Goal: Task Accomplishment & Management: Use online tool/utility

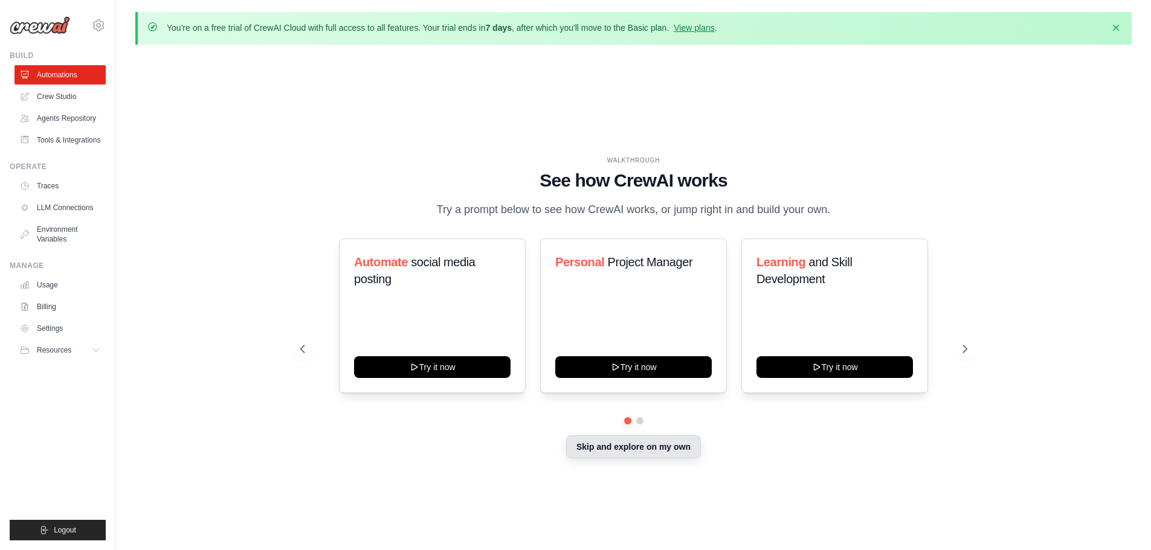
click at [666, 447] on button "Skip and explore on my own" at bounding box center [633, 446] width 135 height 23
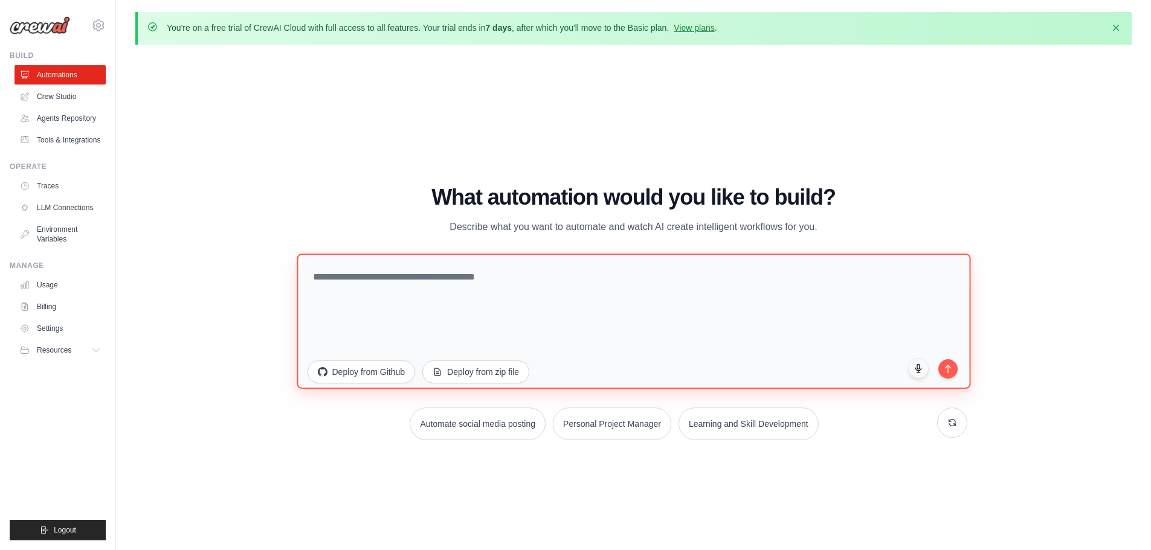
click at [457, 294] on textarea at bounding box center [633, 320] width 673 height 135
click at [458, 280] on textarea at bounding box center [633, 320] width 673 height 135
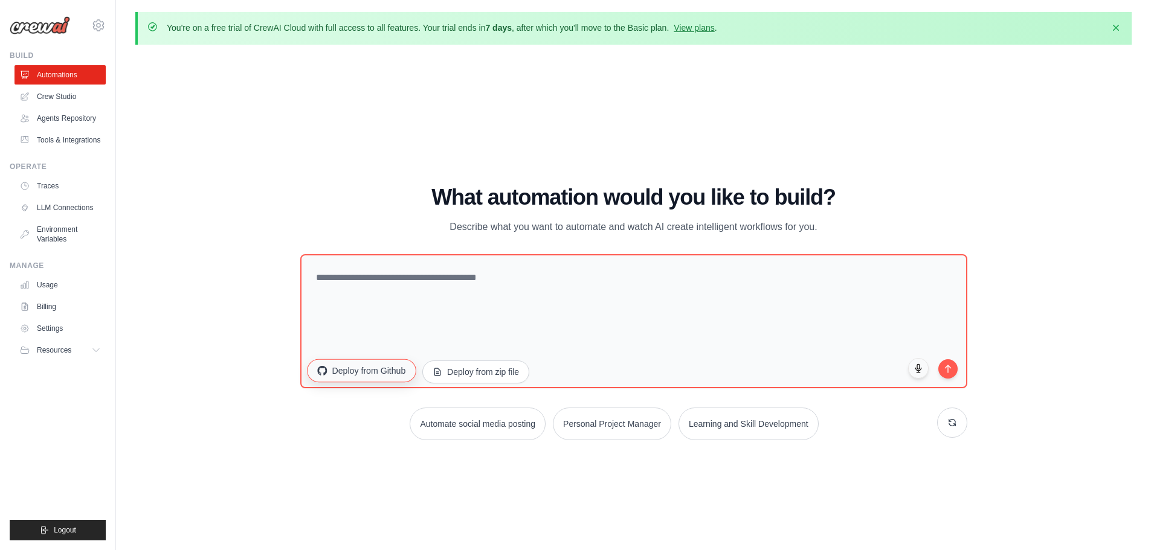
click at [380, 366] on button "Deploy from Github" at bounding box center [361, 370] width 109 height 23
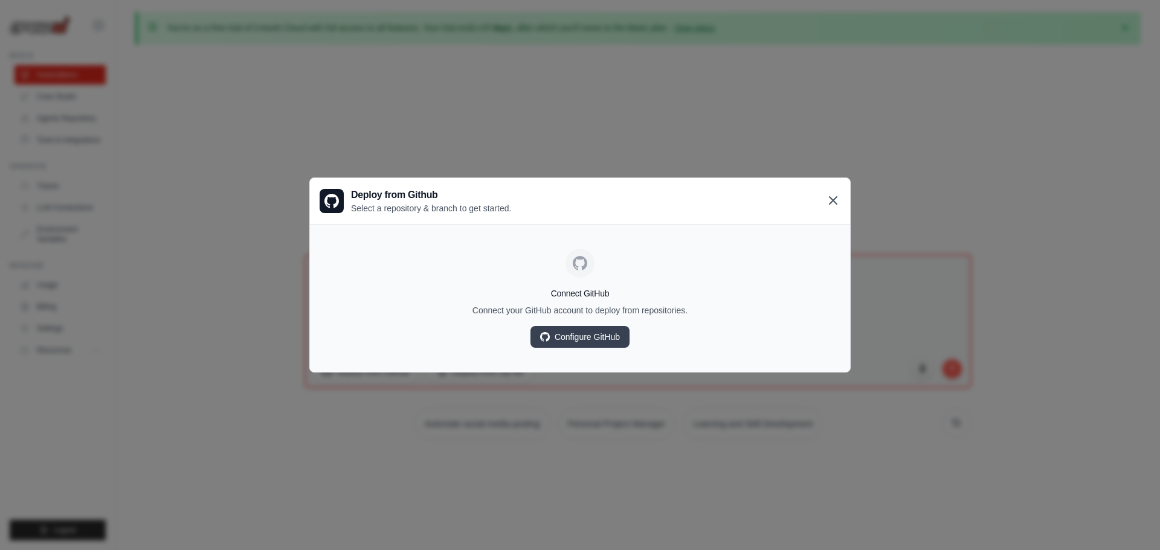
click at [837, 204] on icon at bounding box center [832, 200] width 7 height 7
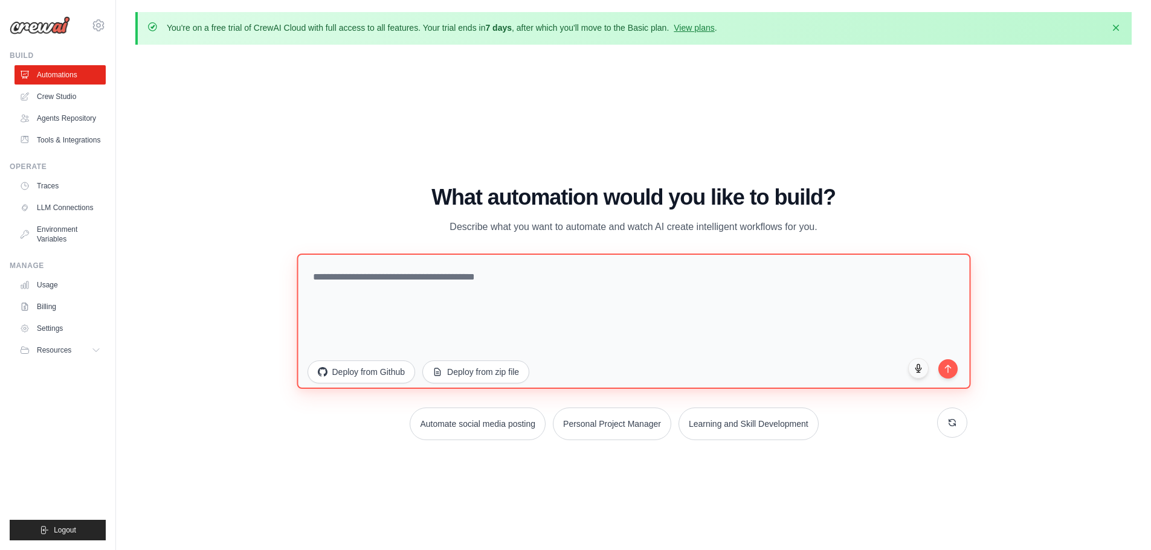
click at [590, 272] on textarea at bounding box center [633, 320] width 673 height 135
type textarea "**********"
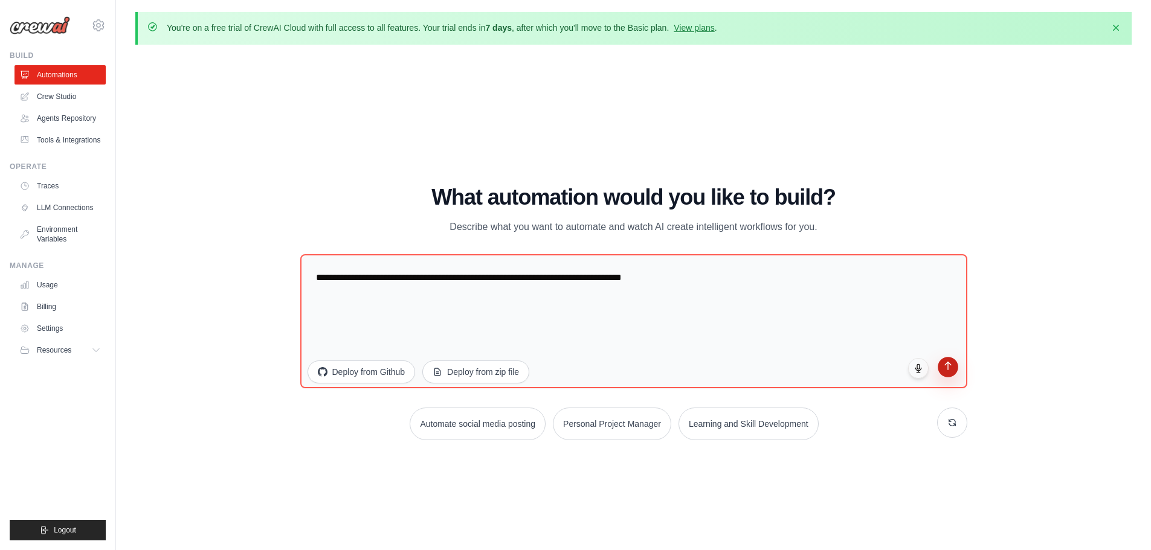
click at [946, 372] on button "submit" at bounding box center [947, 367] width 21 height 21
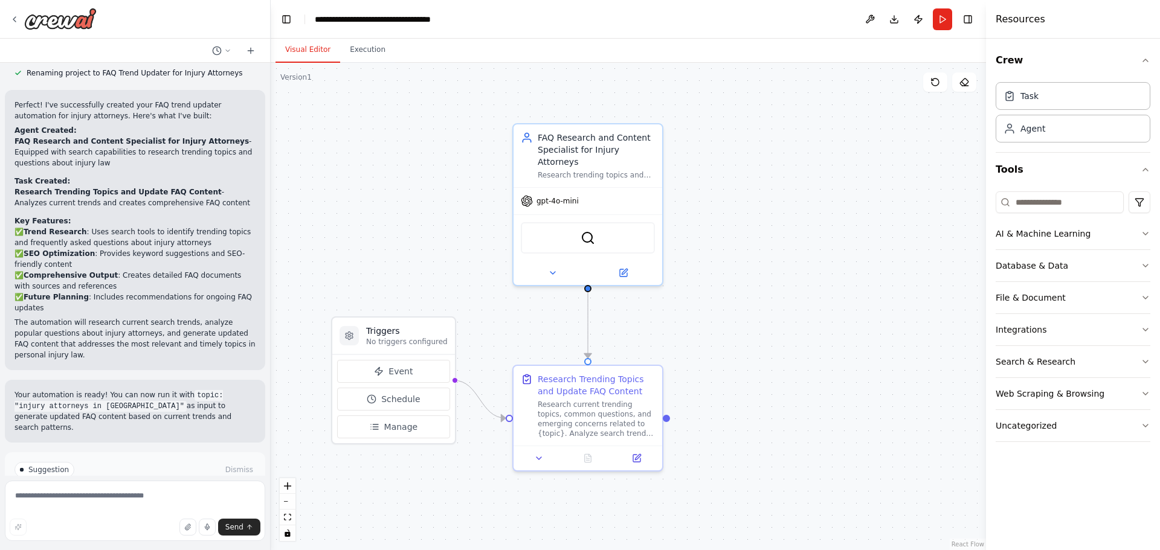
scroll to position [770, 0]
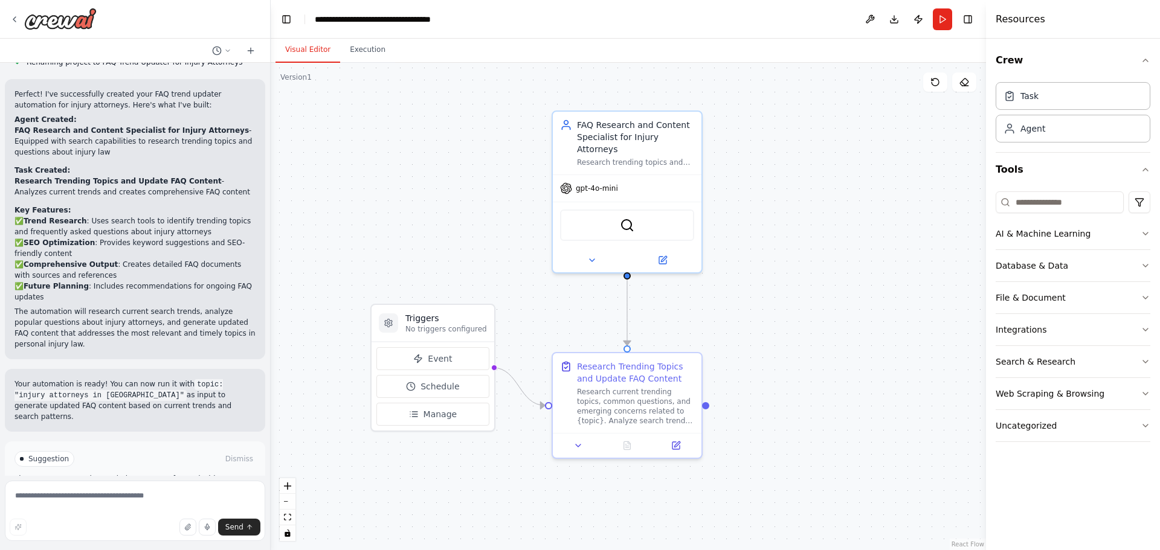
drag, startPoint x: 408, startPoint y: 225, endPoint x: 448, endPoint y: 213, distance: 41.3
click at [448, 213] on div ".deletable-edge-delete-btn { width: 20px; height: 20px; border: 0px solid #ffff…" at bounding box center [628, 306] width 715 height 487
click at [143, 505] on textarea at bounding box center [135, 511] width 260 height 60
paste textarea "**********"
type textarea "**********"
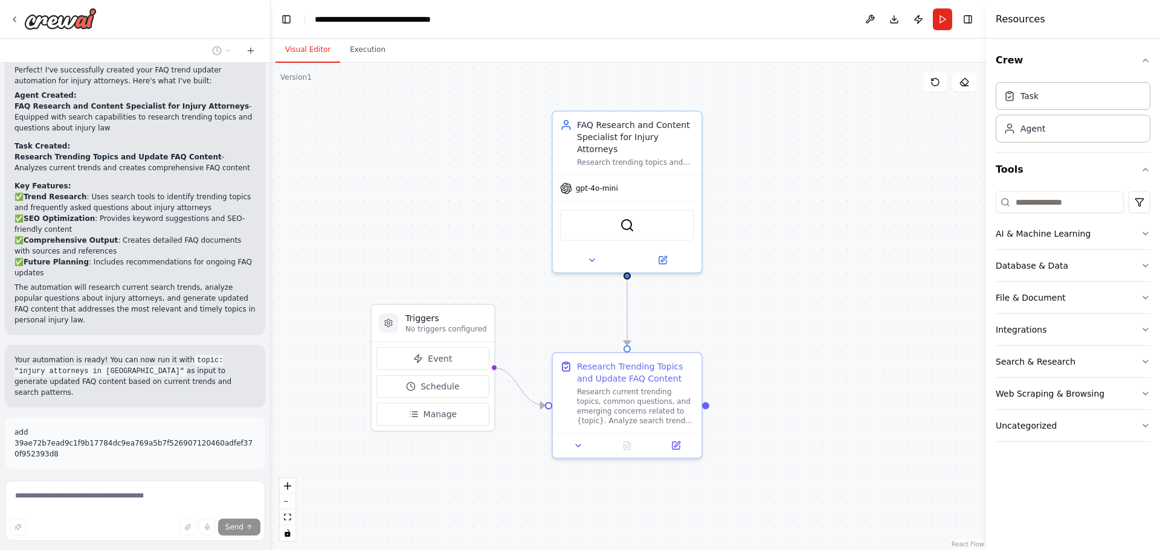
scroll to position [800, 0]
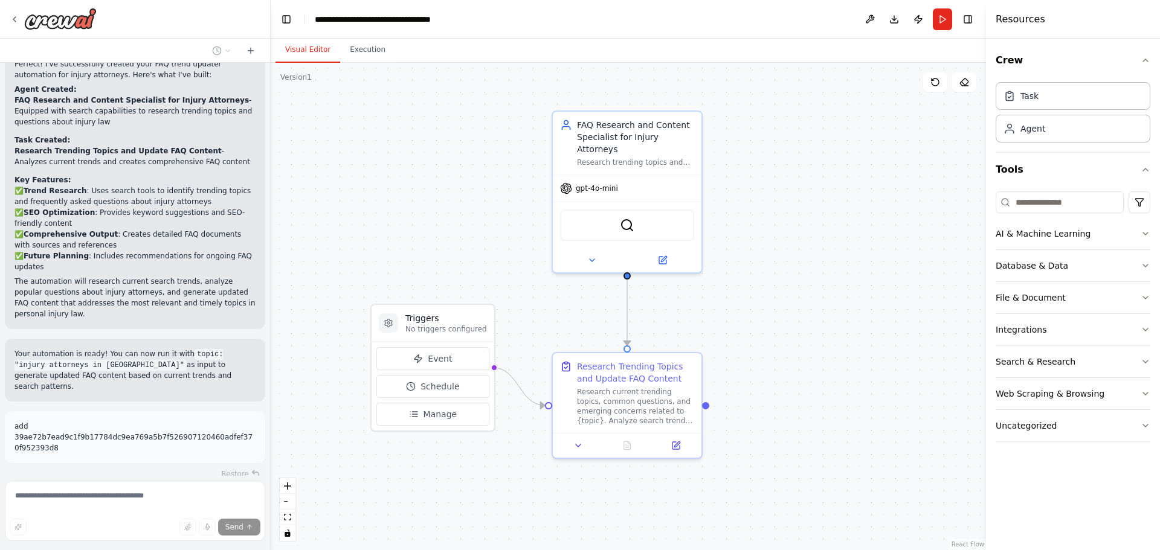
click at [243, 506] on span "Stop" at bounding box center [249, 511] width 16 height 10
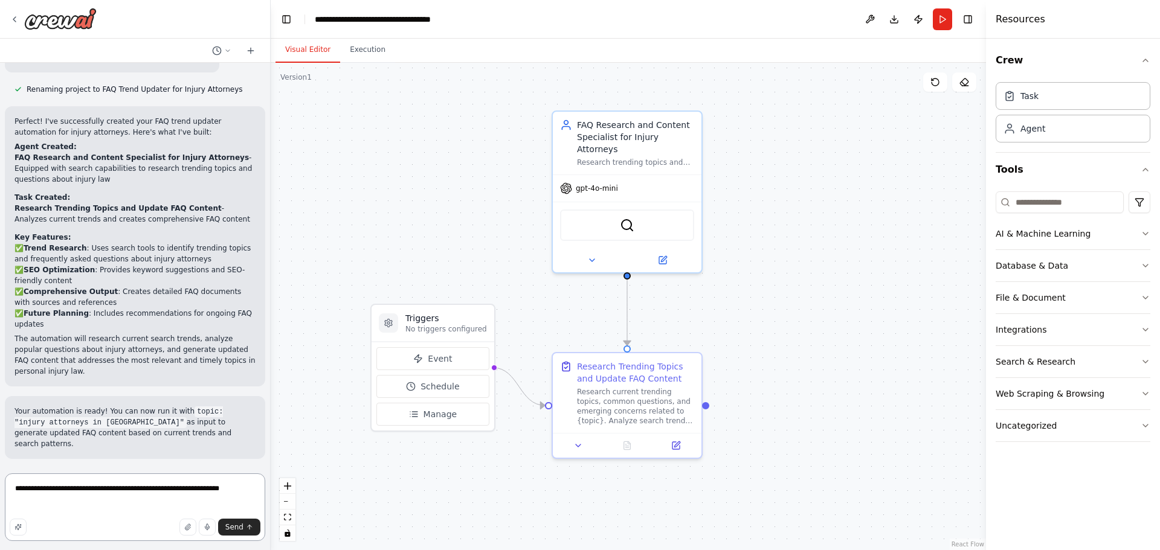
scroll to position [679, 0]
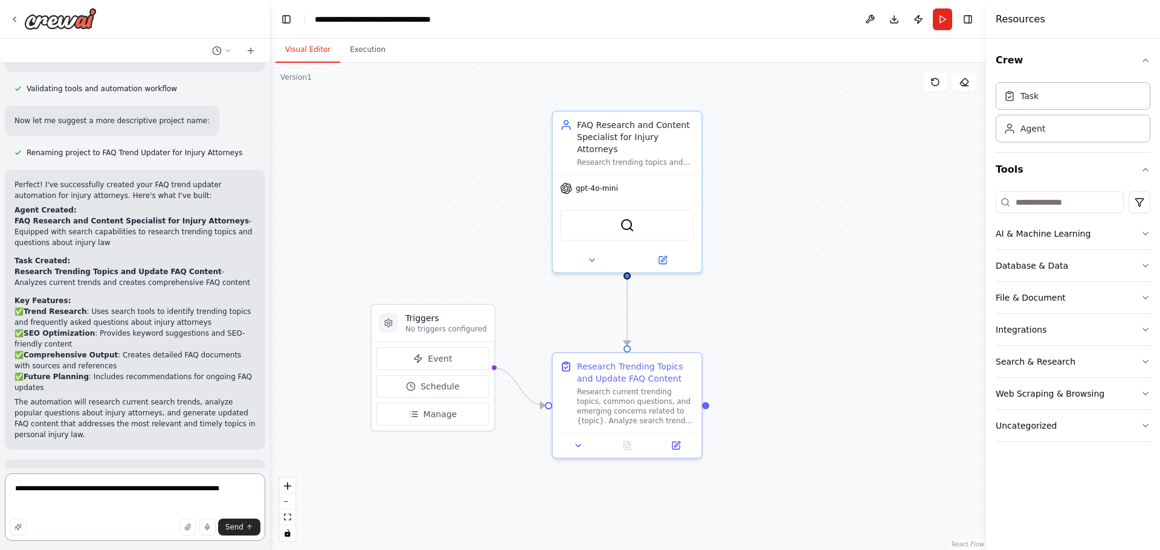
click at [30, 489] on textarea "**********" at bounding box center [135, 508] width 260 height 68
type textarea "**********"
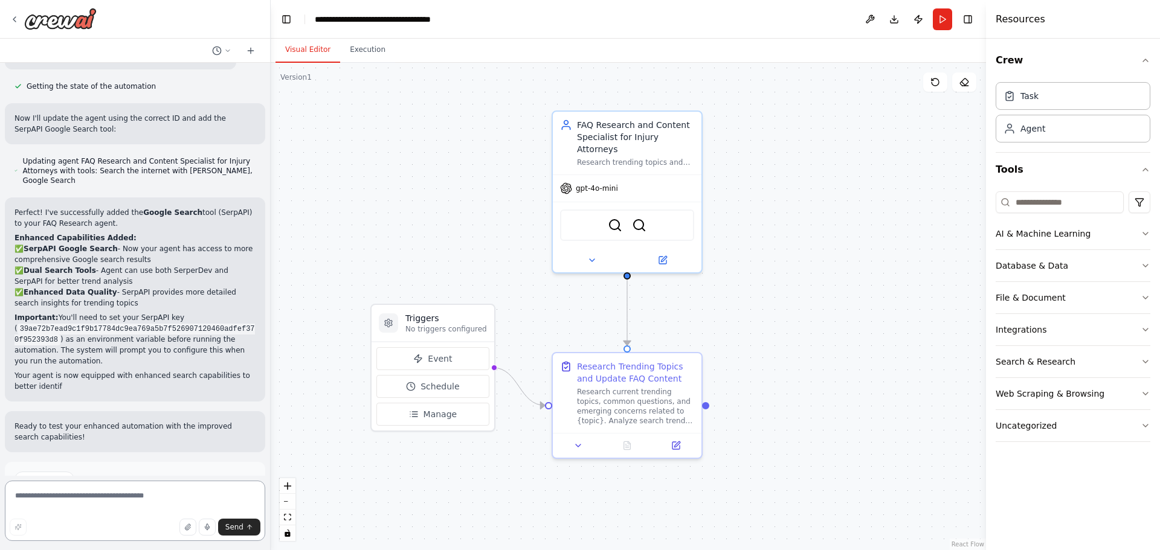
scroll to position [1418, 0]
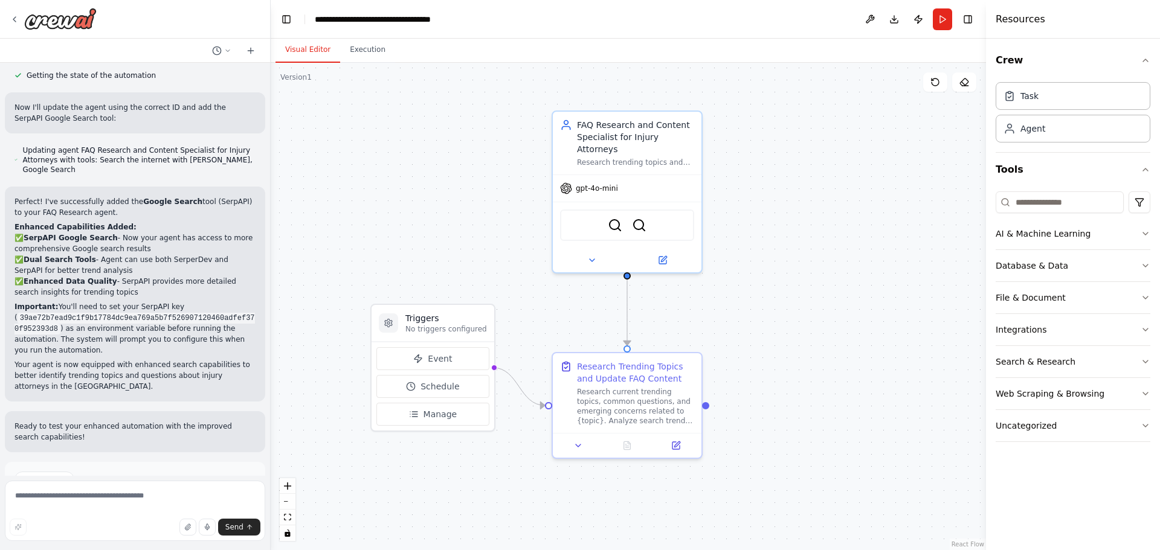
click at [98, 462] on div "Suggestion Dismiss I have some suggestions to help you move forward with your a…" at bounding box center [135, 506] width 260 height 88
click at [104, 521] on button "Run Automation" at bounding box center [134, 530] width 241 height 19
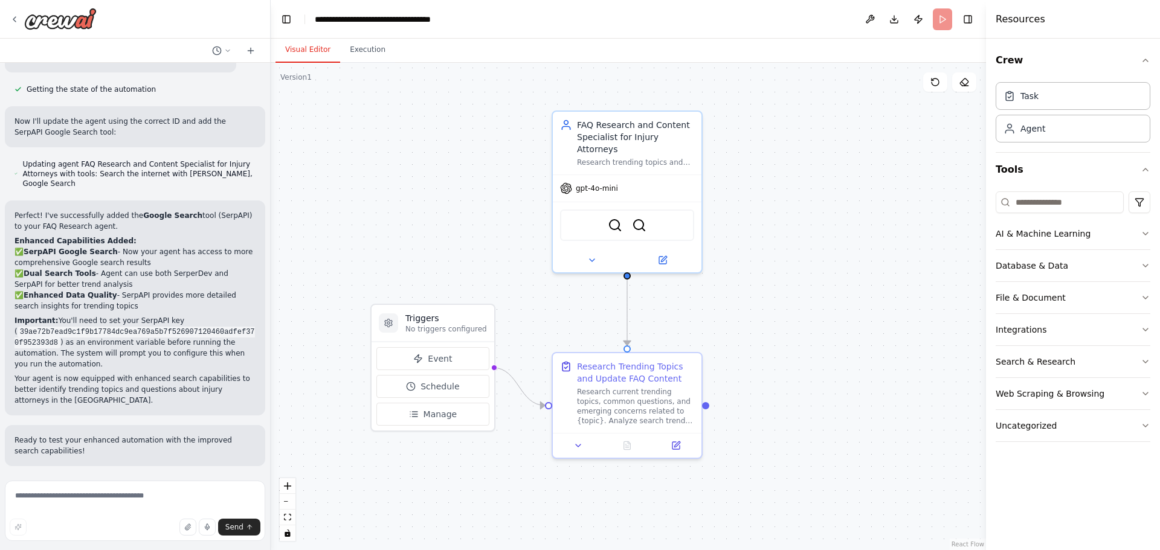
scroll to position [1320, 0]
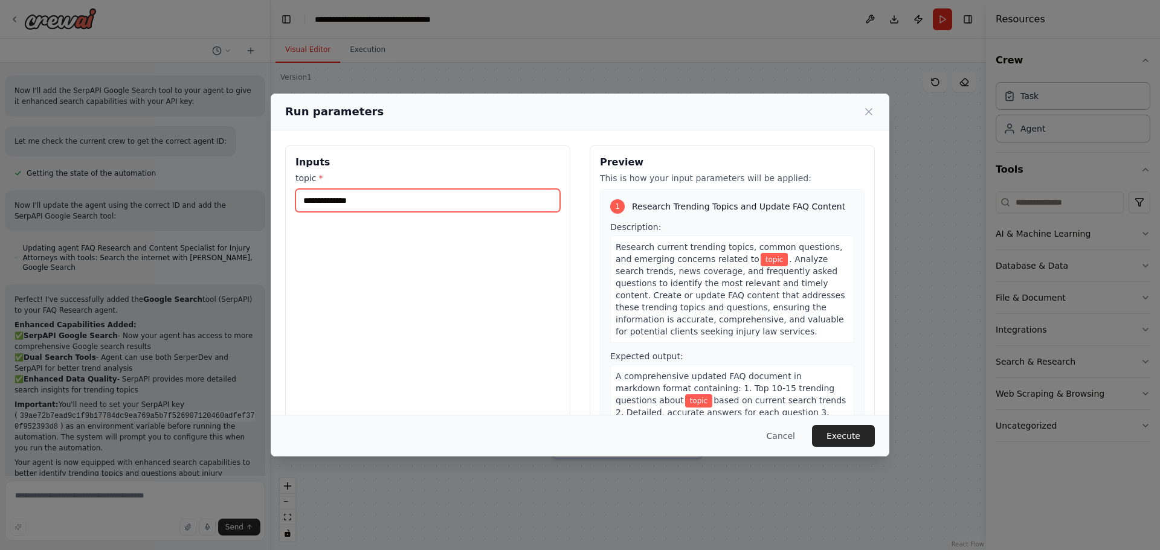
click at [346, 203] on input "topic *" at bounding box center [427, 200] width 265 height 23
type input "***"
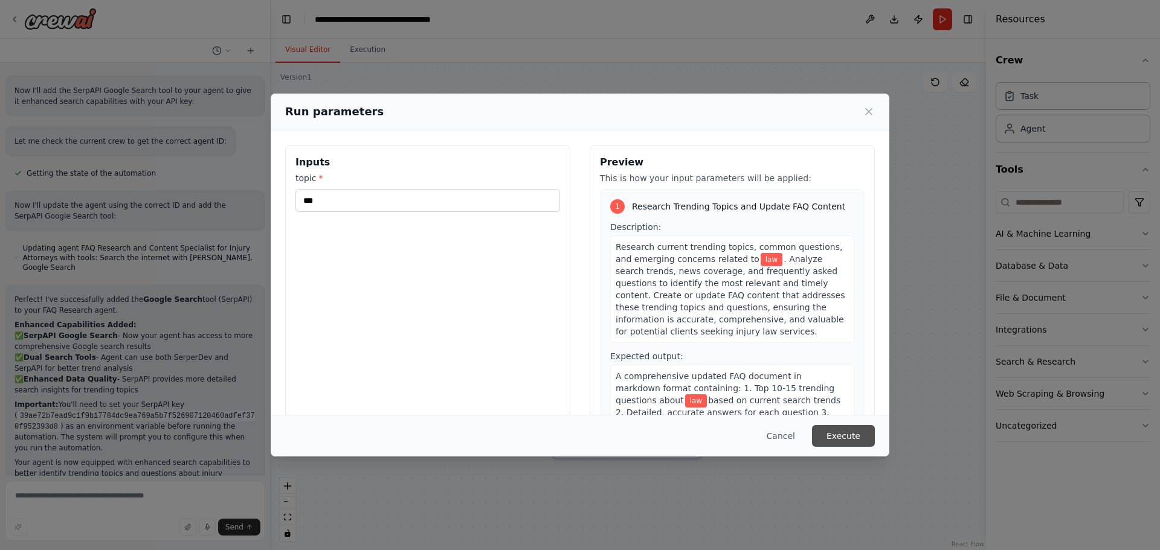
click at [834, 440] on button "Execute" at bounding box center [843, 436] width 63 height 22
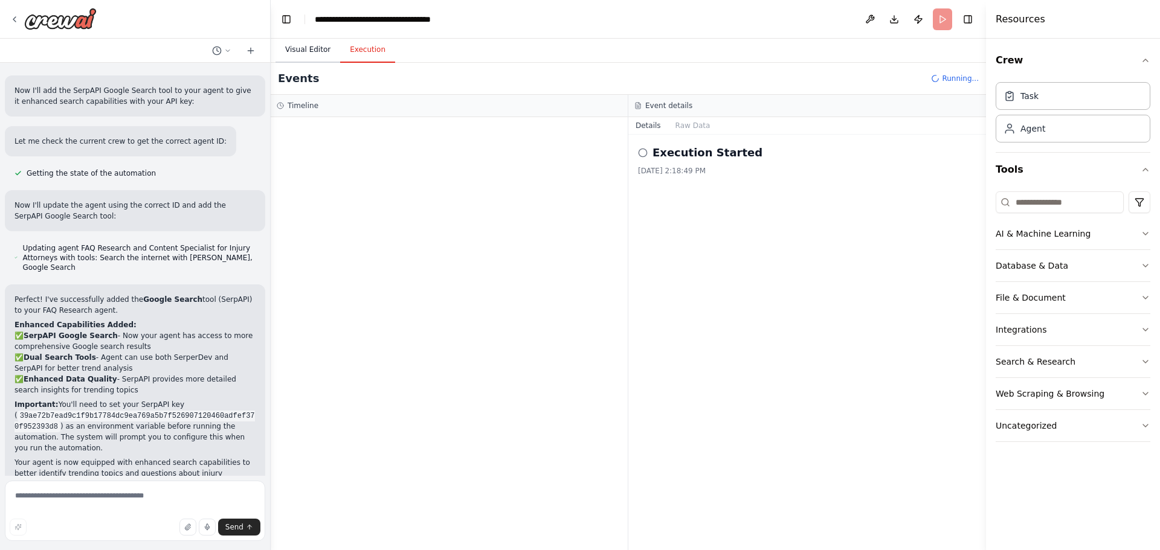
click at [318, 52] on button "Visual Editor" at bounding box center [307, 49] width 65 height 25
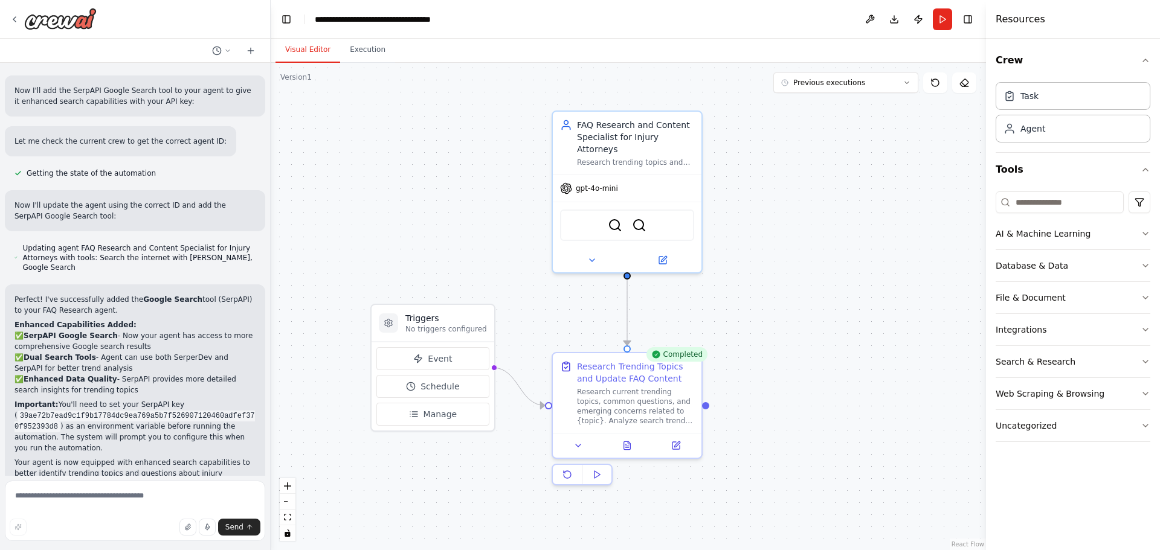
scroll to position [1418, 0]
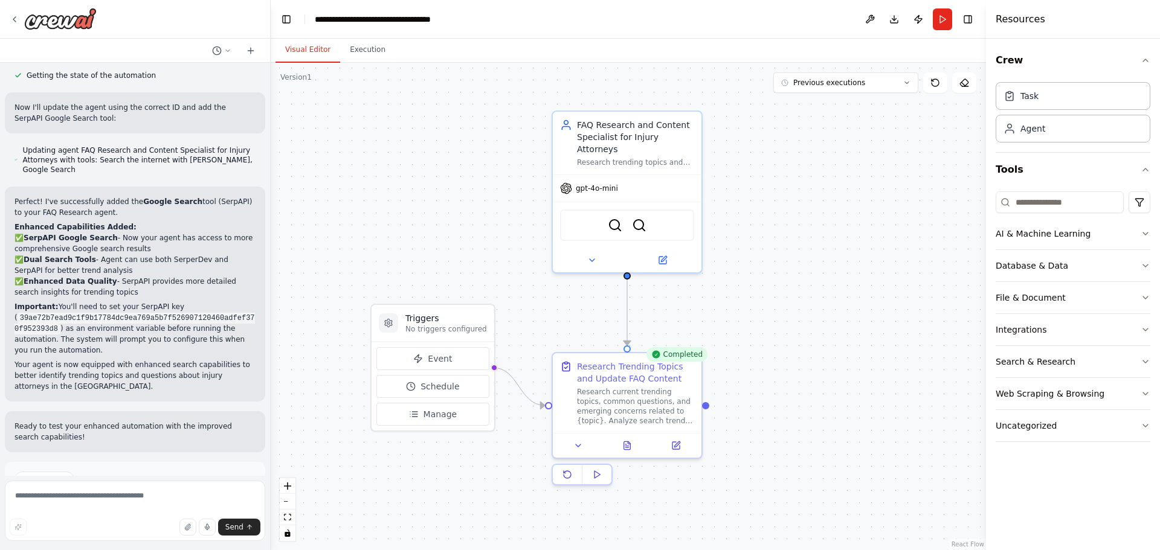
click at [194, 521] on button "Improve automation" at bounding box center [134, 530] width 241 height 19
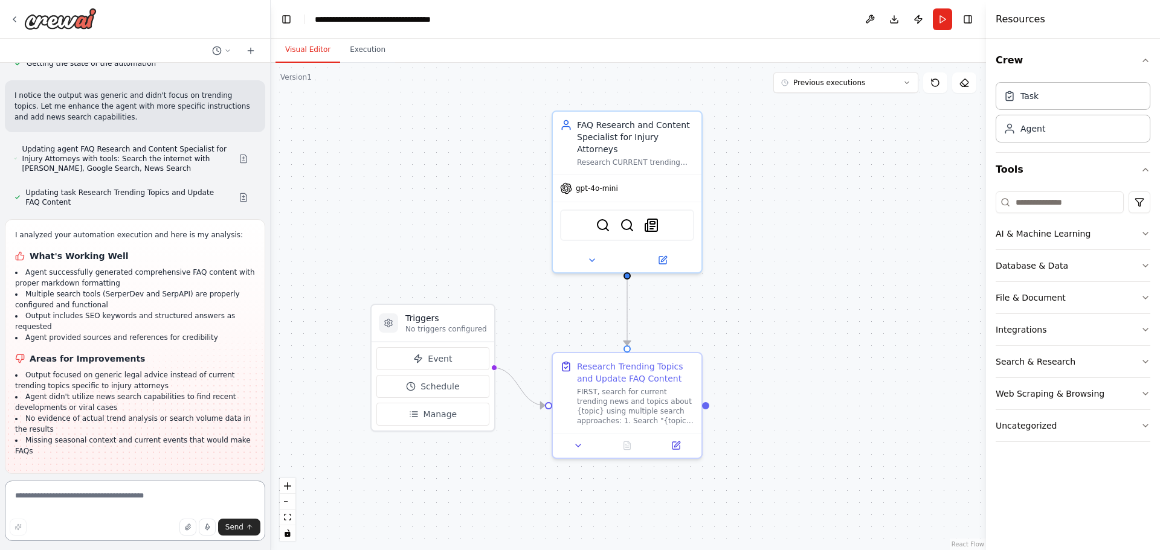
scroll to position [1902, 0]
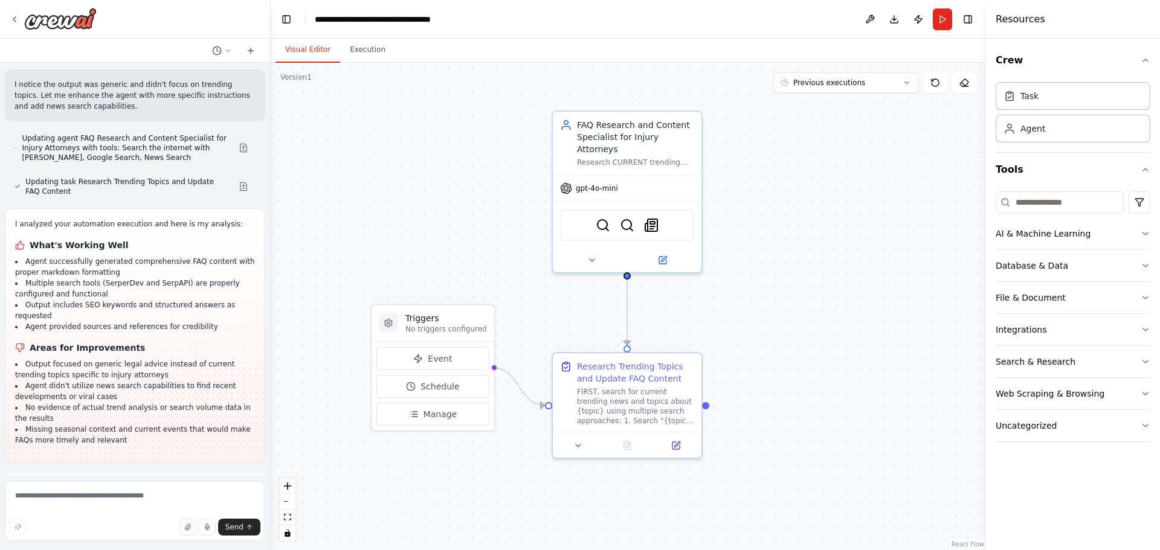
click at [165, 532] on button "Run Automation" at bounding box center [134, 541] width 241 height 19
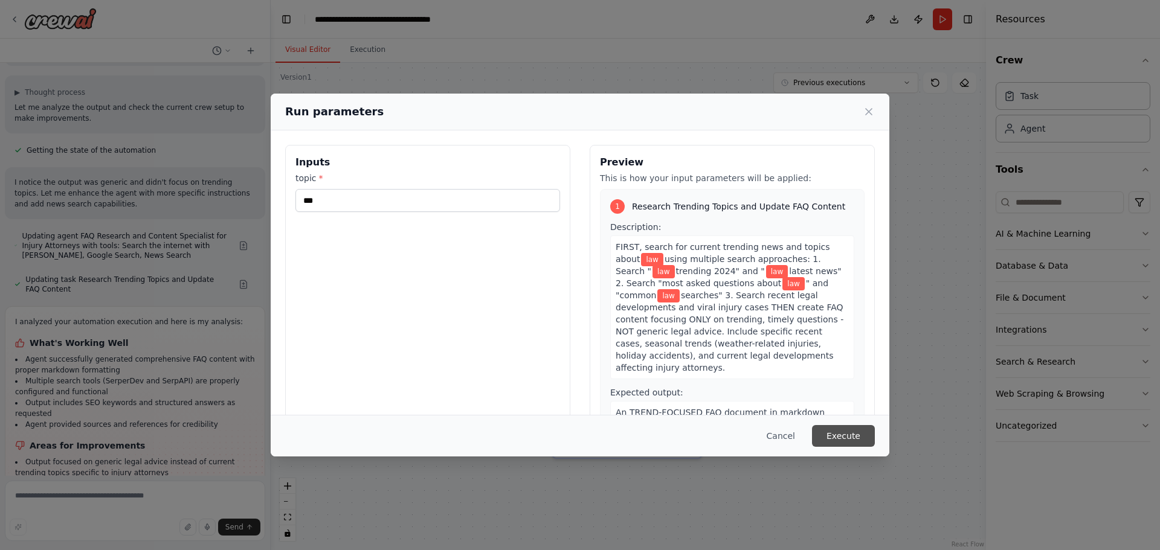
click at [818, 432] on button "Execute" at bounding box center [843, 436] width 63 height 22
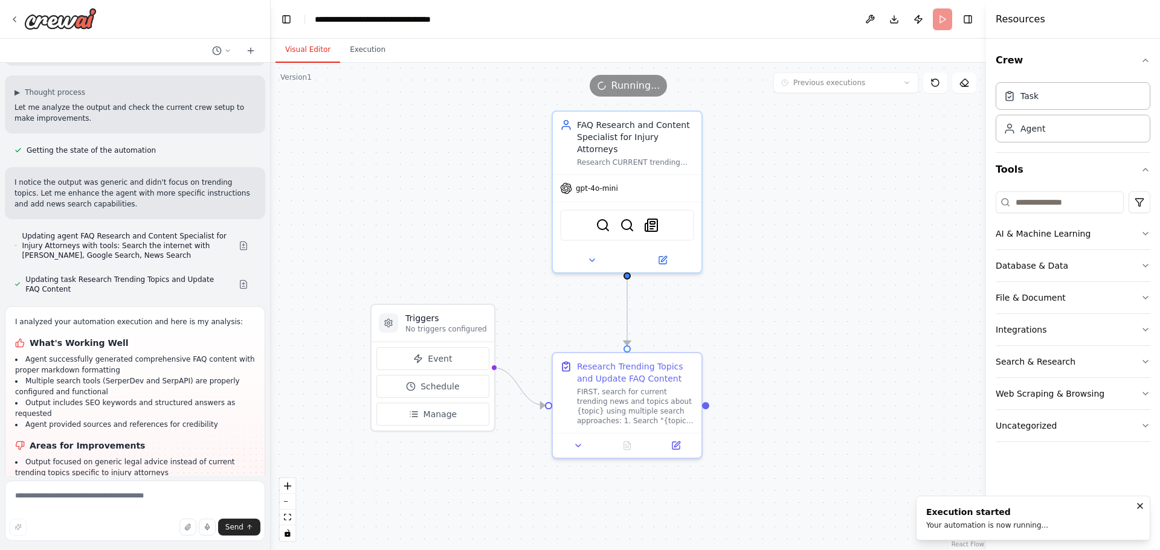
click at [300, 47] on button "Visual Editor" at bounding box center [307, 49] width 65 height 25
